Goal: Task Accomplishment & Management: Use online tool/utility

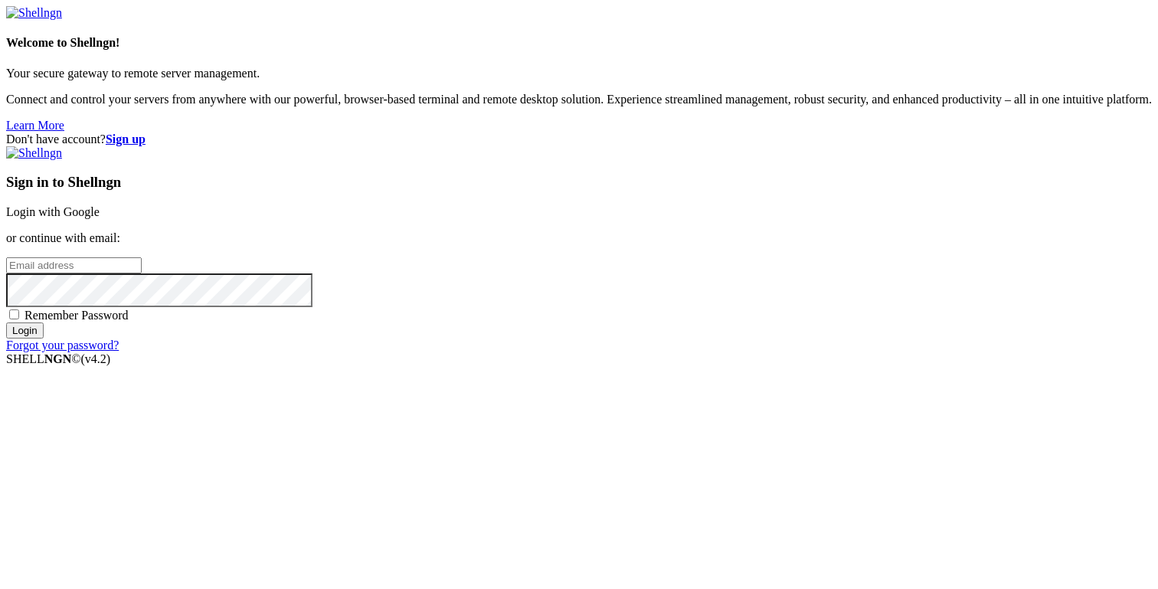
type input "[PERSON_NAME][EMAIL_ADDRESS][DOMAIN_NAME]"
click at [44, 338] on input "Login" at bounding box center [25, 330] width 38 height 16
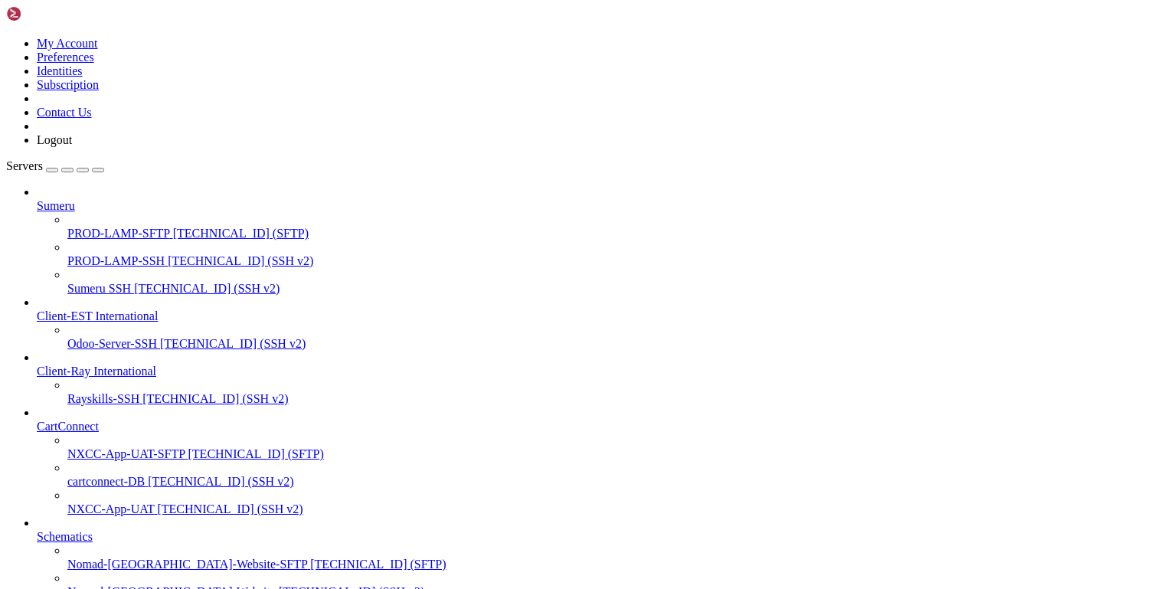
scroll to position [678, 0]
